Goal: Transaction & Acquisition: Purchase product/service

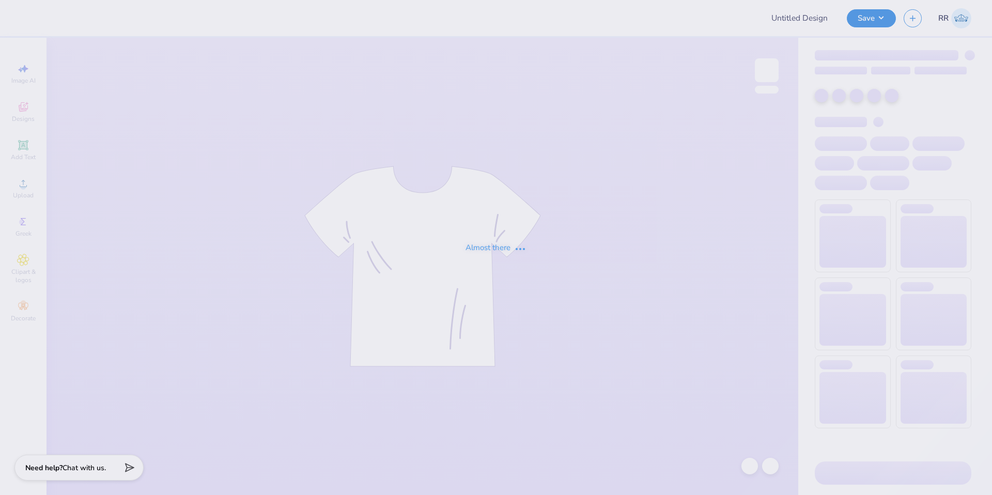
type input "apo rush"
type input "12"
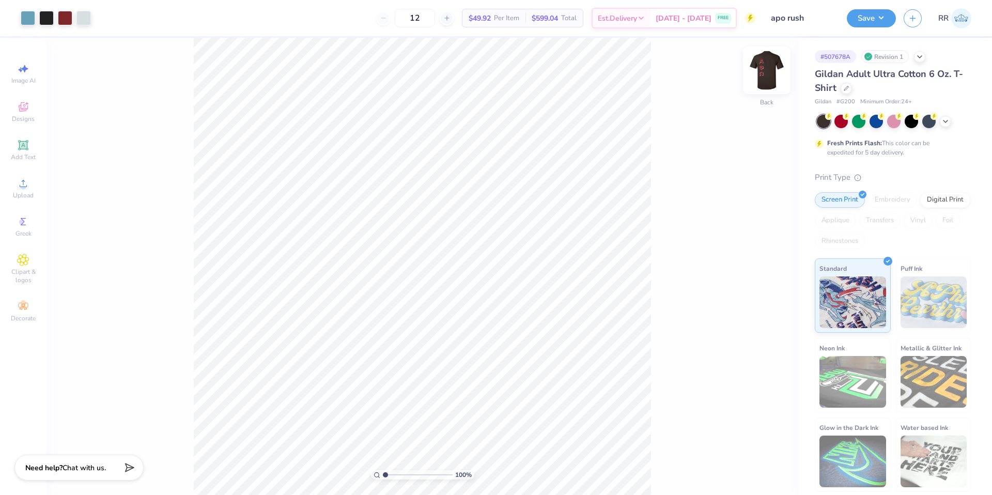
click at [768, 69] on img at bounding box center [766, 70] width 41 height 41
drag, startPoint x: 755, startPoint y: 71, endPoint x: 236, endPoint y: 1, distance: 523.4
click at [755, 71] on img at bounding box center [766, 70] width 41 height 41
drag, startPoint x: 765, startPoint y: 73, endPoint x: 669, endPoint y: 113, distance: 104.2
click at [765, 73] on img at bounding box center [766, 70] width 21 height 21
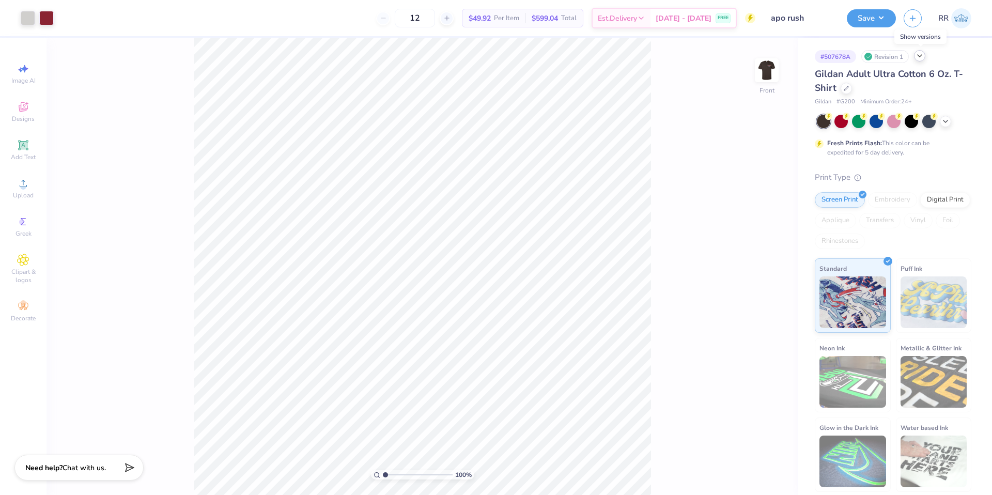
click at [921, 57] on icon at bounding box center [919, 56] width 8 height 8
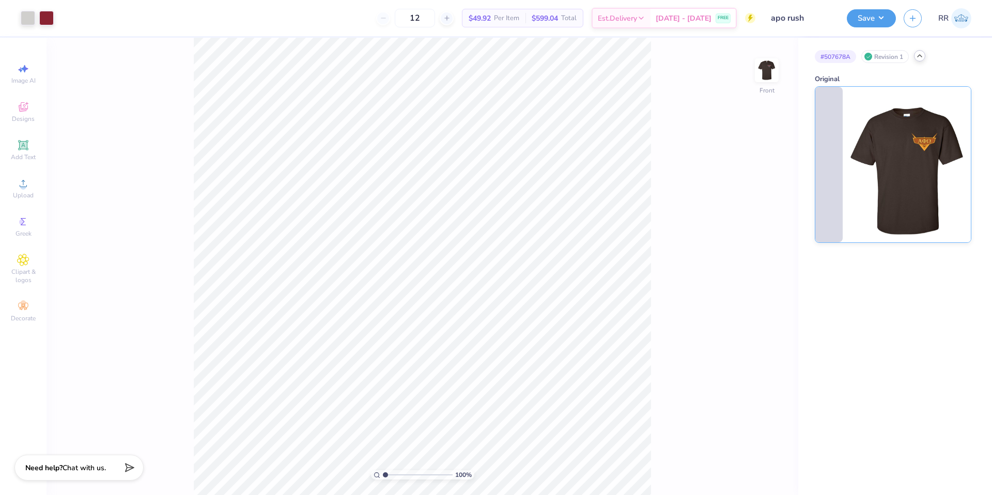
click at [861, 171] on img at bounding box center [907, 165] width 128 height 156
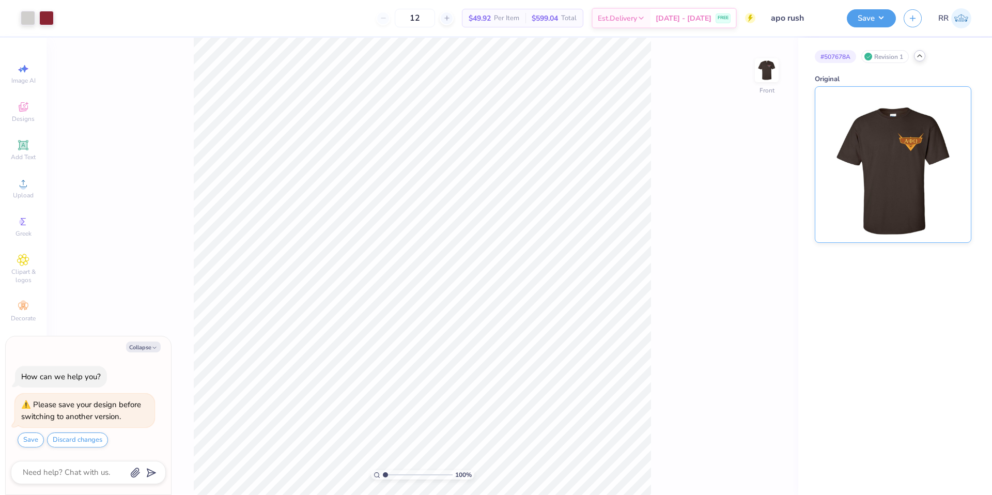
click at [861, 171] on img at bounding box center [893, 165] width 128 height 156
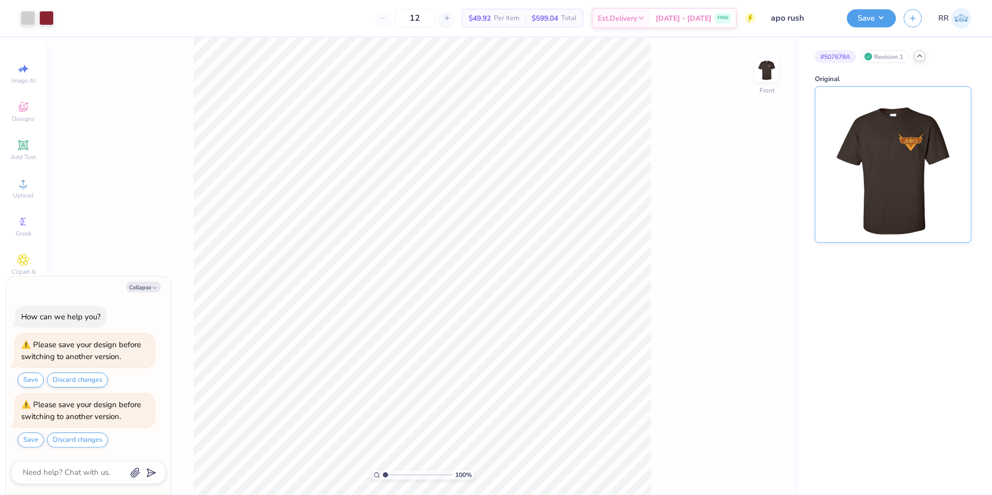
click at [861, 171] on img at bounding box center [893, 165] width 128 height 156
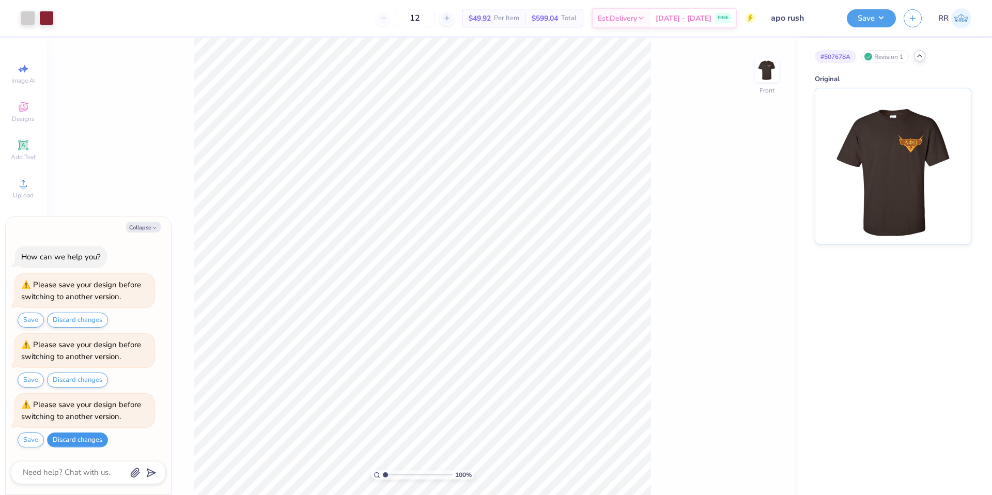
click at [67, 445] on button "Discard changes" at bounding box center [77, 439] width 61 height 15
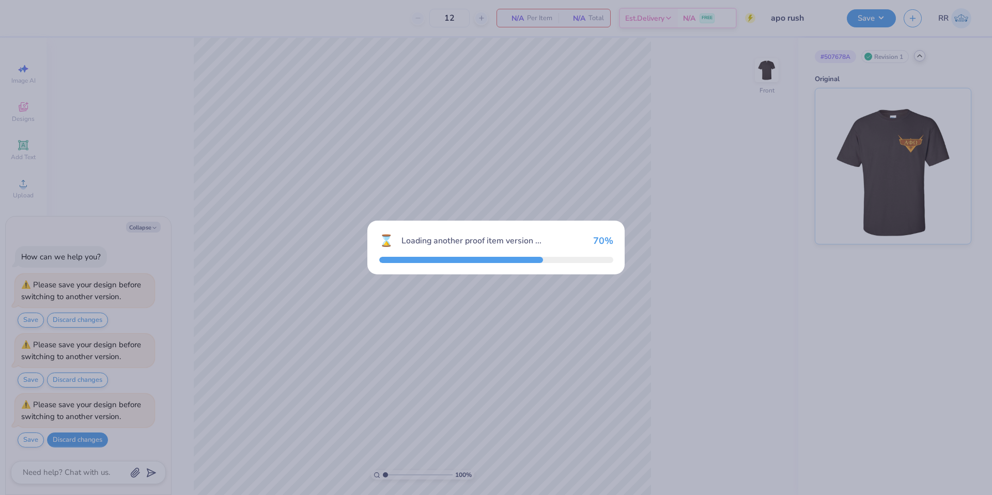
type textarea "x"
type input "24"
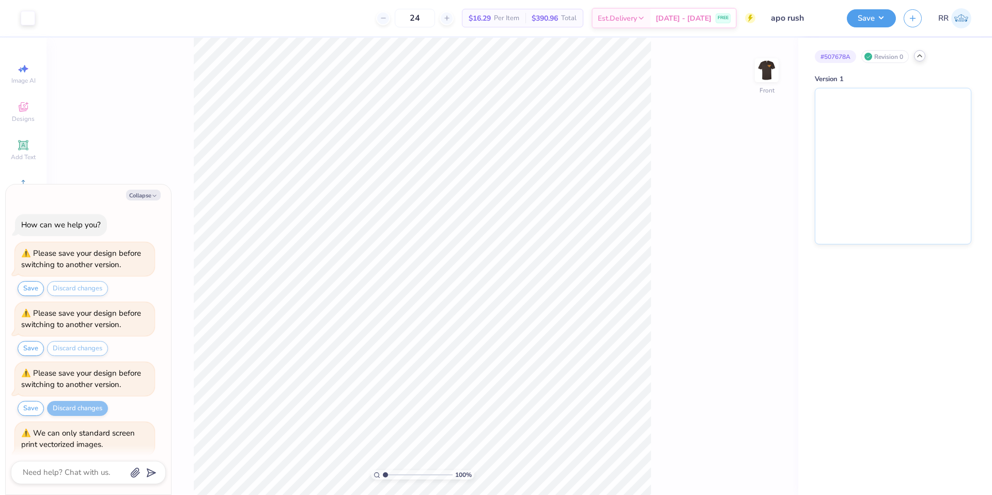
scroll to position [54, 0]
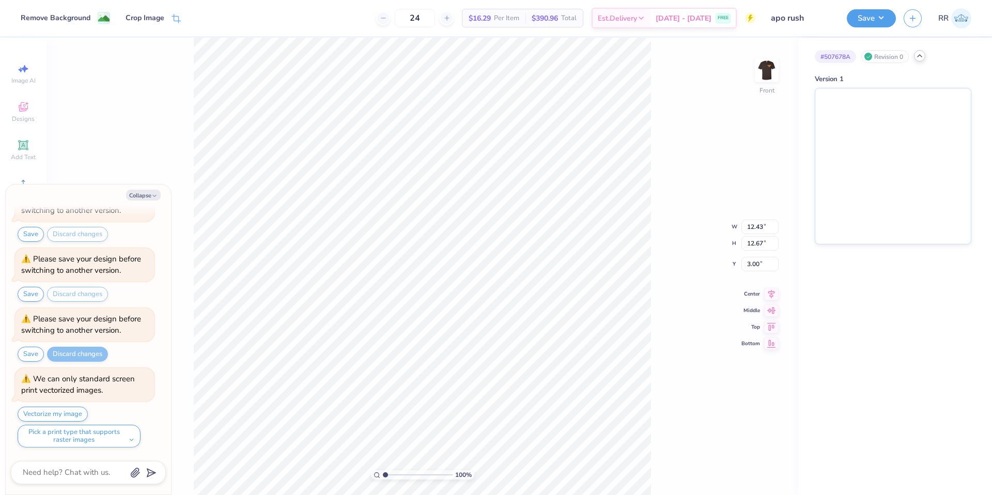
type textarea "x"
